Goal: Information Seeking & Learning: Learn about a topic

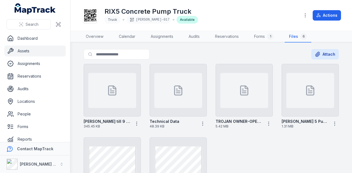
click at [57, 51] on link "Assets" at bounding box center [34, 51] width 61 height 11
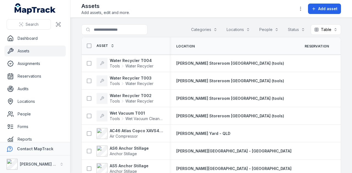
click at [56, 49] on link "Assets" at bounding box center [34, 51] width 61 height 11
click at [123, 24] on input "Search for assets" at bounding box center [125, 29] width 88 height 10
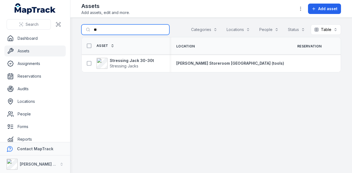
type input "*"
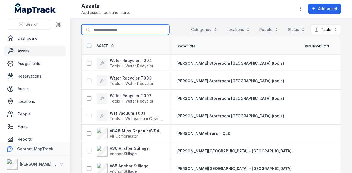
click at [203, 29] on button "Categories" at bounding box center [204, 29] width 33 height 10
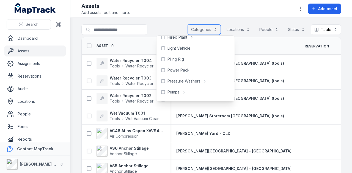
scroll to position [275, 0]
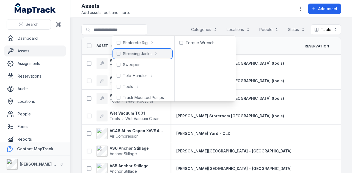
click at [134, 55] on span "Stressing Jacks" at bounding box center [137, 53] width 29 height 5
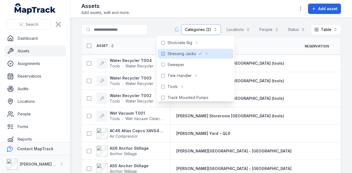
click at [164, 21] on main "**********" at bounding box center [211, 96] width 282 height 156
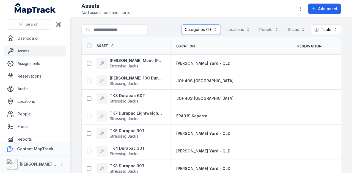
click at [303, 13] on div at bounding box center [300, 9] width 10 height 10
click at [303, 12] on button "button" at bounding box center [300, 9] width 10 height 10
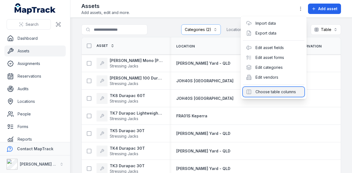
click at [288, 93] on div "Choose table columns" at bounding box center [274, 92] width 62 height 10
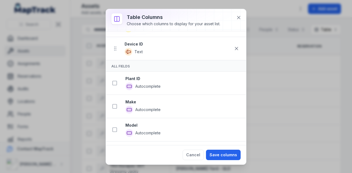
scroll to position [28, 0]
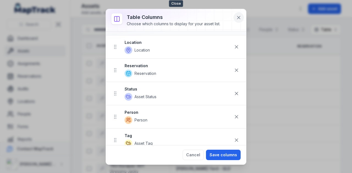
click at [240, 20] on button at bounding box center [238, 17] width 10 height 10
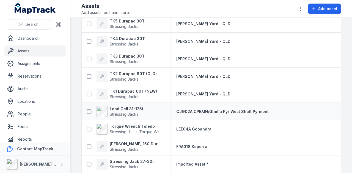
scroll to position [137, 0]
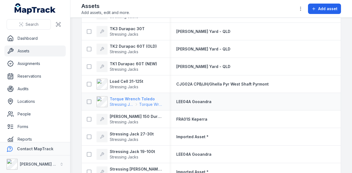
click at [145, 99] on strong "Torque Wrench Toledo" at bounding box center [136, 99] width 53 height 5
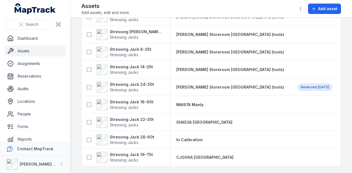
scroll to position [435, 0]
click at [149, 136] on strong "Stressing Jack 28-60t" at bounding box center [132, 137] width 45 height 5
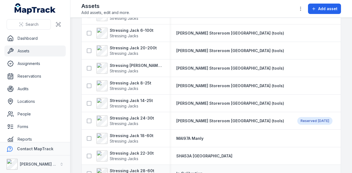
scroll to position [435, 0]
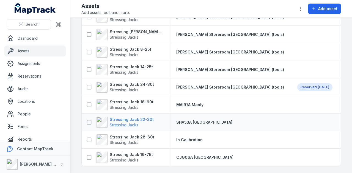
click at [141, 117] on strong "Stressing Jack 22-30t" at bounding box center [132, 119] width 44 height 5
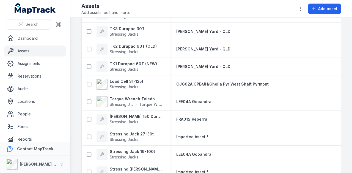
scroll to position [165, 0]
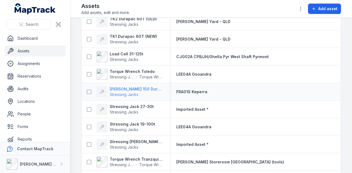
click at [144, 88] on strong "[PERSON_NAME] 150 Durapac 150T" at bounding box center [136, 89] width 53 height 5
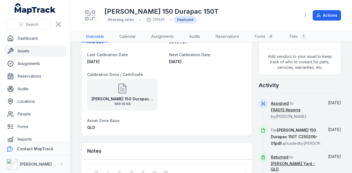
scroll to position [183, 0]
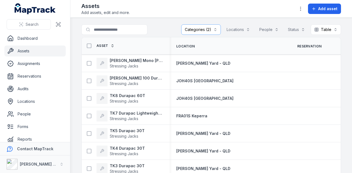
click at [205, 27] on button "Categories (2)" at bounding box center [201, 29] width 40 height 10
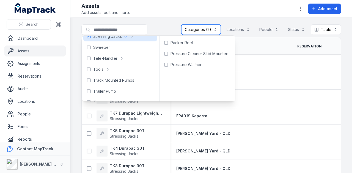
scroll to position [284, 0]
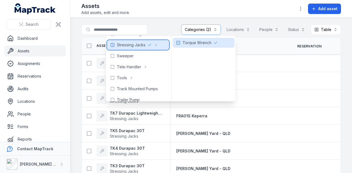
click at [112, 46] on icon at bounding box center [112, 45] width 4 height 4
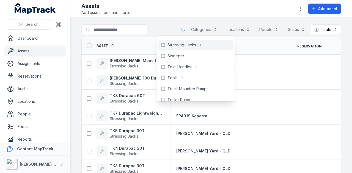
click at [167, 20] on main "Search for assets Categories Locations People Status Table ***** Asset Location…" at bounding box center [211, 96] width 282 height 156
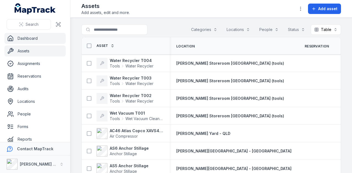
click at [42, 43] on link "Dashboard" at bounding box center [34, 38] width 61 height 11
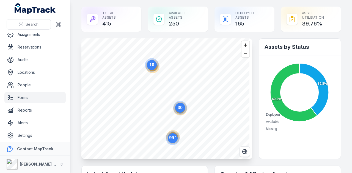
scroll to position [31, 0]
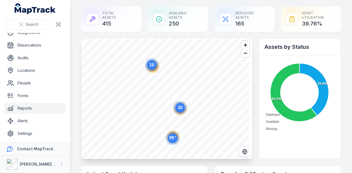
click at [48, 109] on link "Reports" at bounding box center [34, 108] width 61 height 11
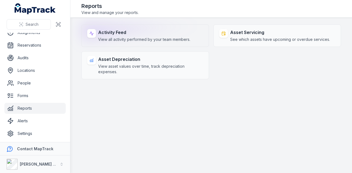
click at [135, 39] on span "View all activity performed by your team members." at bounding box center [144, 39] width 92 height 5
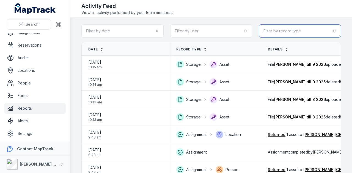
click at [300, 31] on button "Filter by record type" at bounding box center [300, 30] width 82 height 13
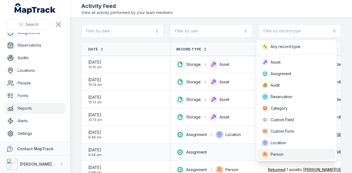
click at [291, 153] on div "Person" at bounding box center [296, 154] width 69 height 7
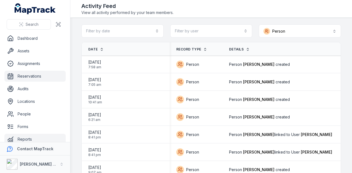
click at [45, 75] on link "Reservations" at bounding box center [34, 76] width 61 height 11
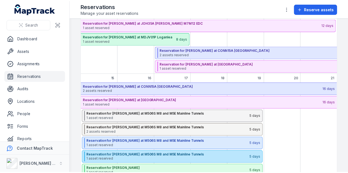
scroll to position [137, 0]
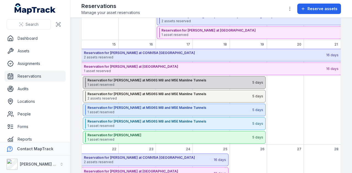
click at [142, 83] on span "1 asset reserved" at bounding box center [169, 85] width 164 height 4
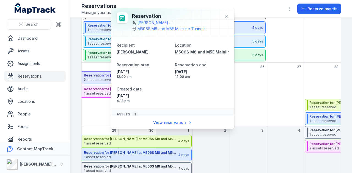
scroll to position [24, 0]
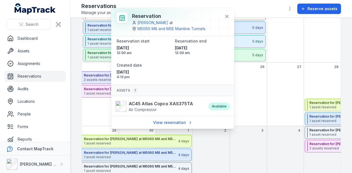
drag, startPoint x: 287, startPoint y: 51, endPoint x: 272, endPoint y: 70, distance: 23.4
click at [287, 51] on div "September 2025" at bounding box center [285, 14] width 37 height 96
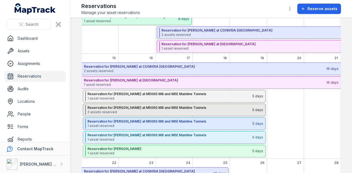
click at [152, 110] on span "2 assets reserved" at bounding box center [169, 112] width 164 height 4
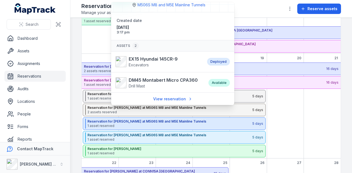
scroll to position [0, 0]
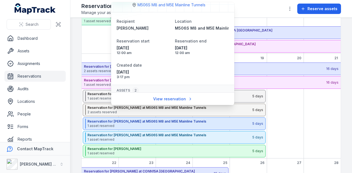
click at [296, 106] on div "September 2025" at bounding box center [285, 111] width 37 height 96
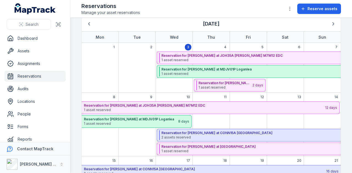
scroll to position [14, 0]
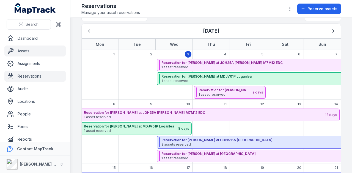
click at [30, 49] on link "Assets" at bounding box center [34, 51] width 61 height 11
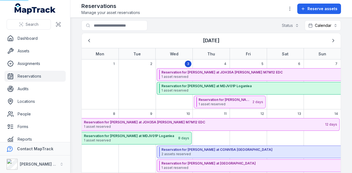
scroll to position [0, 0]
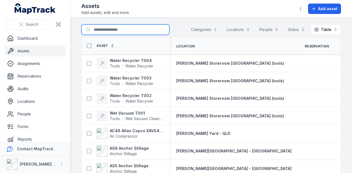
click at [137, 26] on input "Search for assets" at bounding box center [125, 29] width 88 height 10
type input "****"
